Goal: Book appointment/travel/reservation

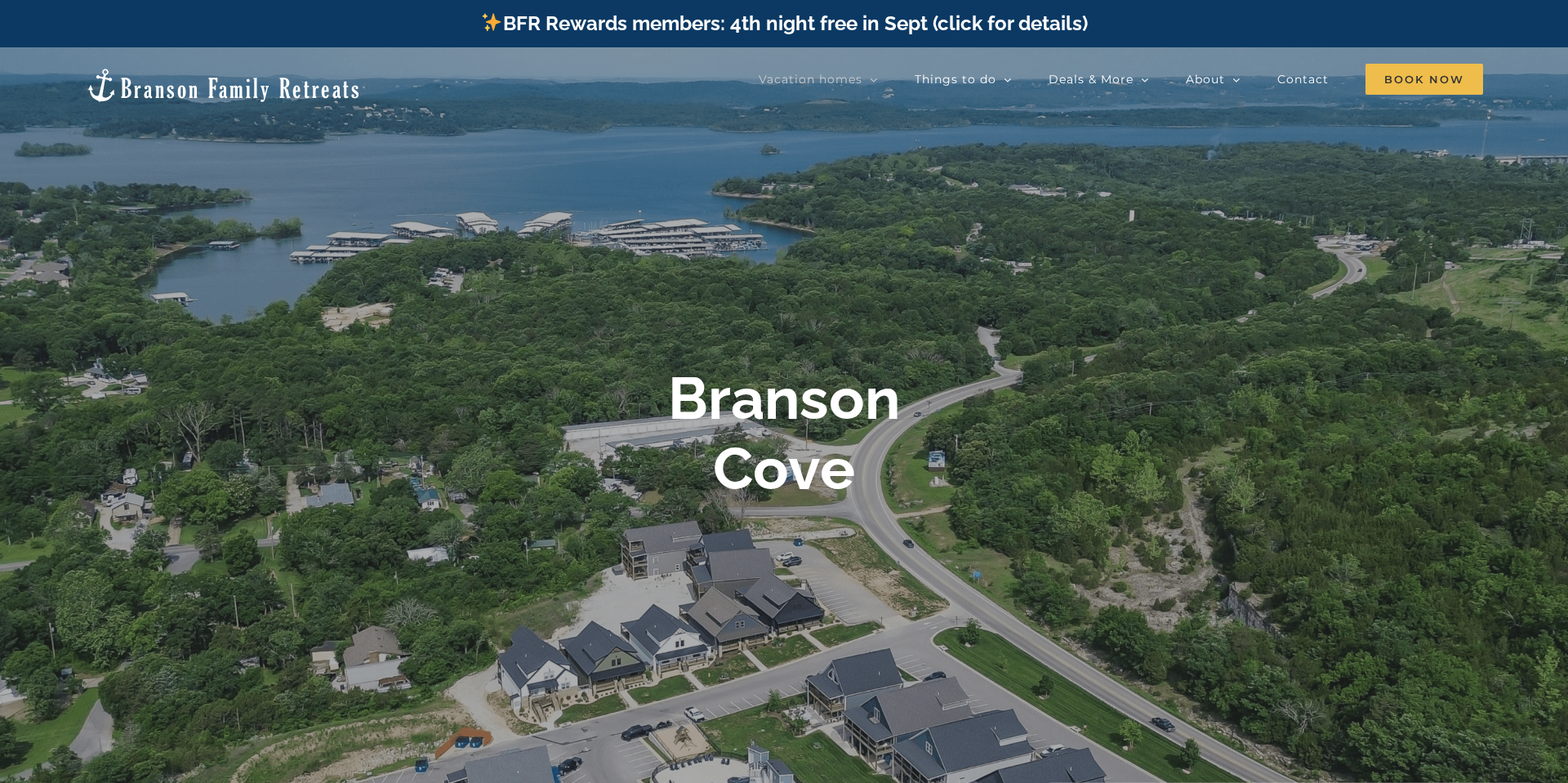
click at [816, 23] on link "BFR Rewards members: 4th night free in Sept (click for details)" at bounding box center [784, 23] width 607 height 24
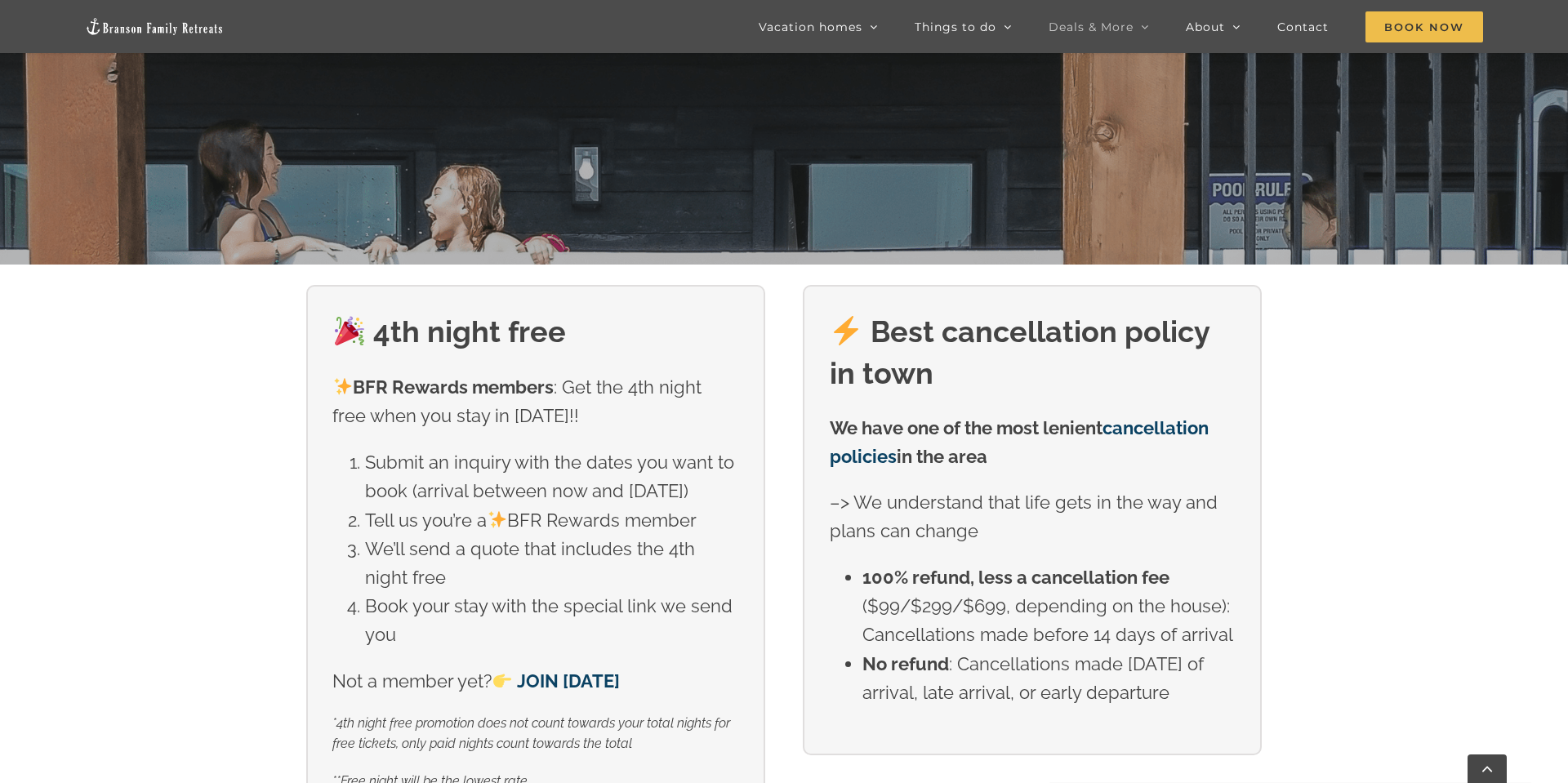
scroll to position [523, 0]
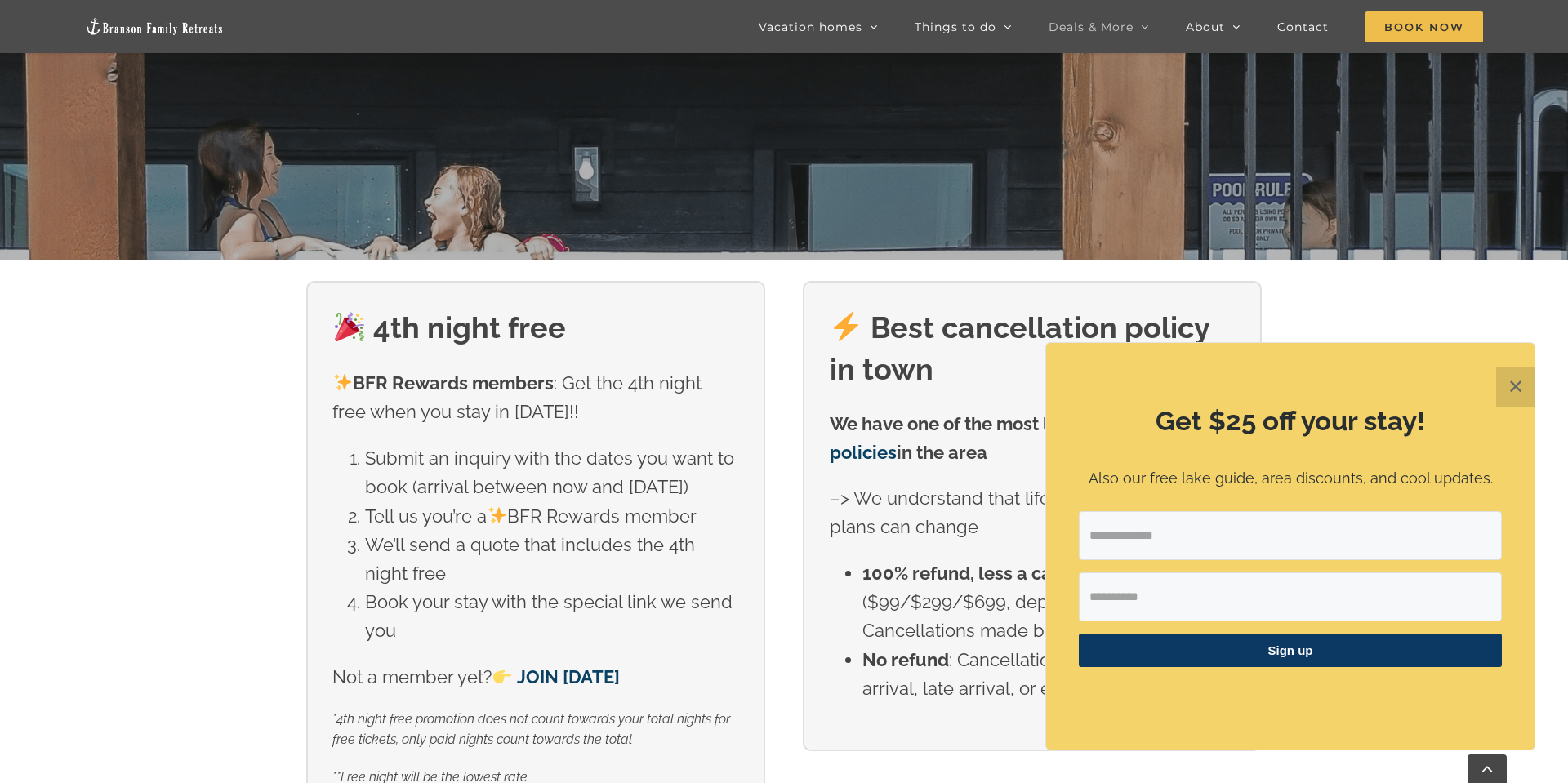
click at [1510, 383] on button "✕" at bounding box center [1515, 386] width 40 height 40
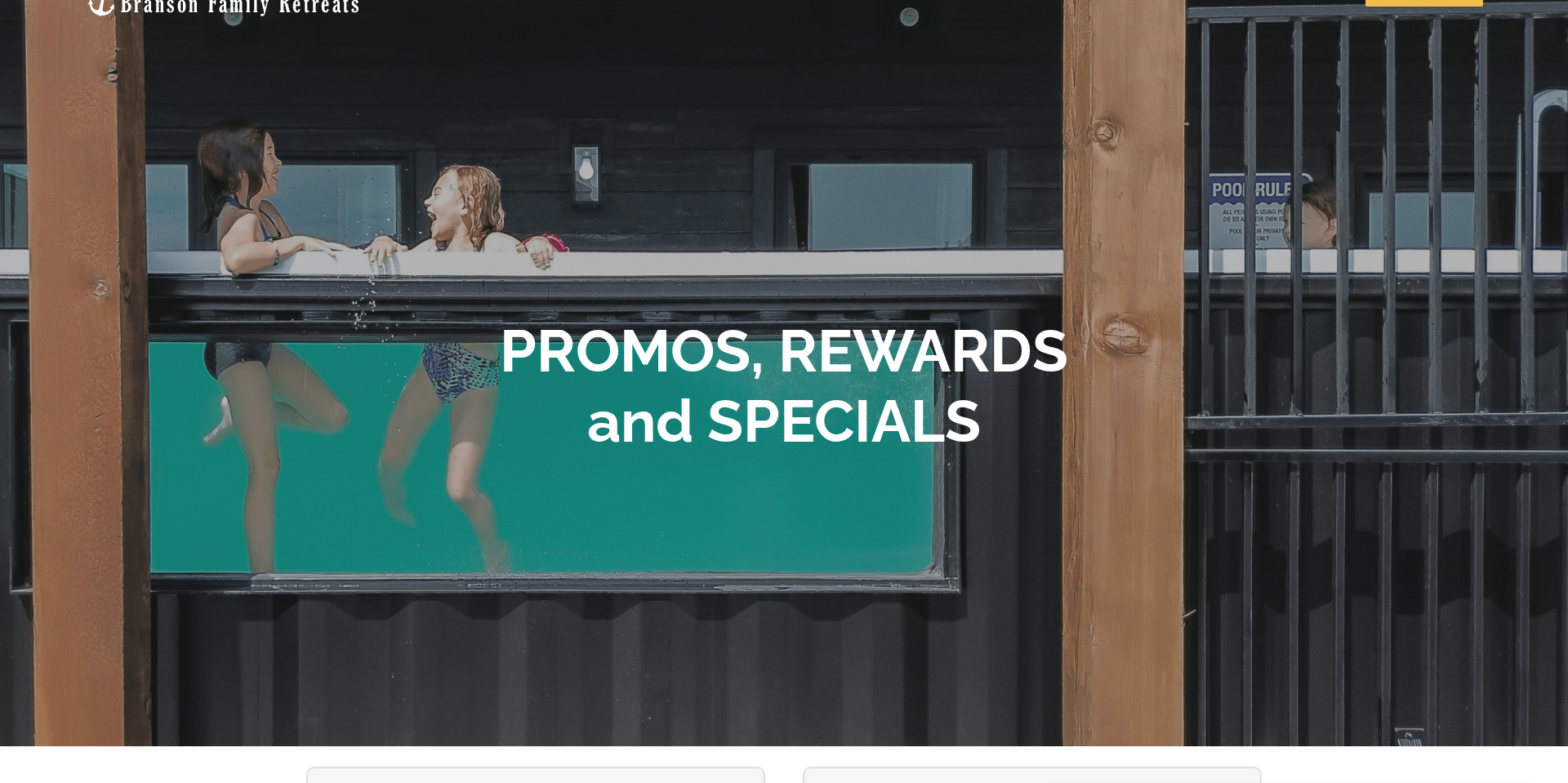
scroll to position [0, 0]
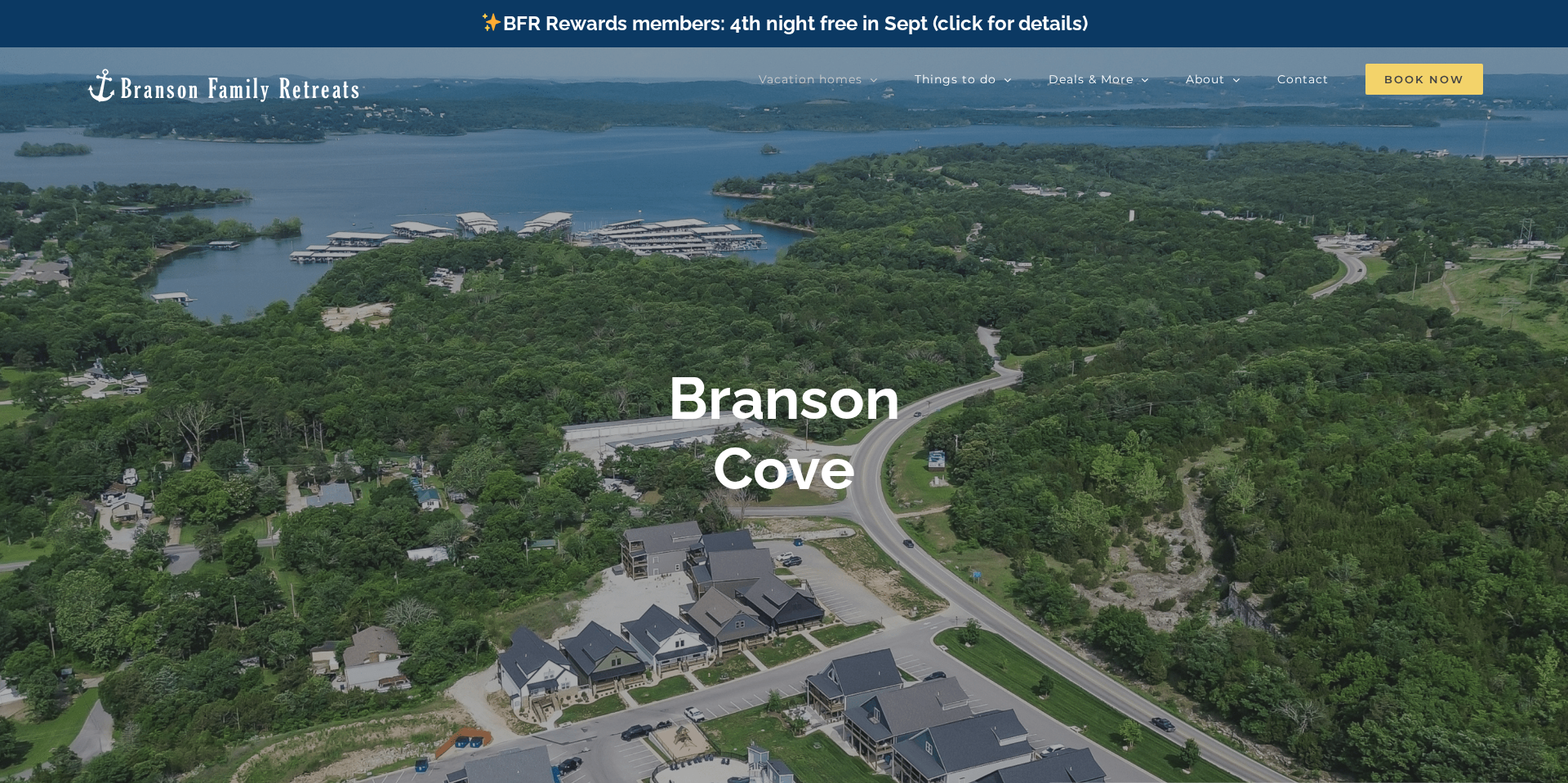
click at [1419, 80] on span "Book Now" at bounding box center [1425, 79] width 118 height 31
